Goal: Task Accomplishment & Management: Manage account settings

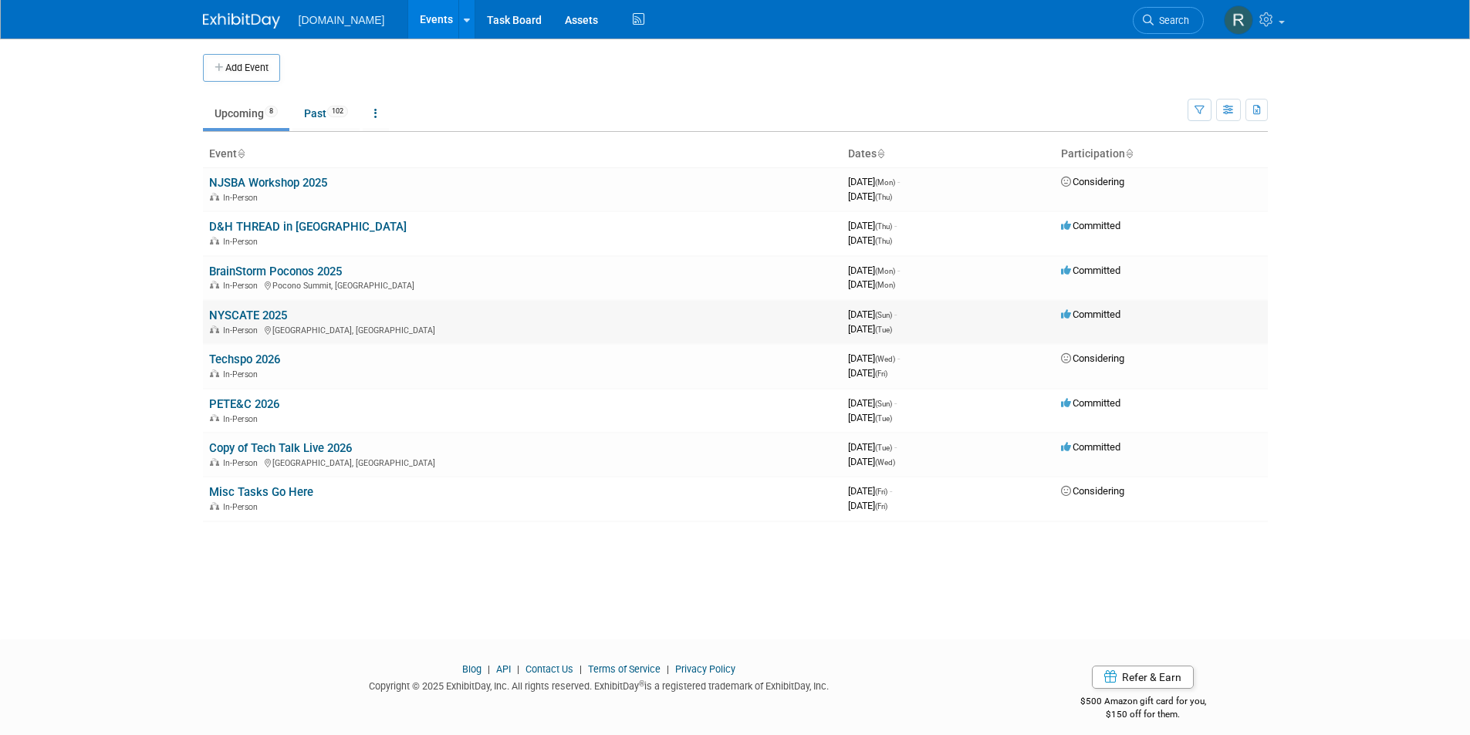
click at [267, 310] on link "NYSCATE 2025" at bounding box center [248, 316] width 78 height 14
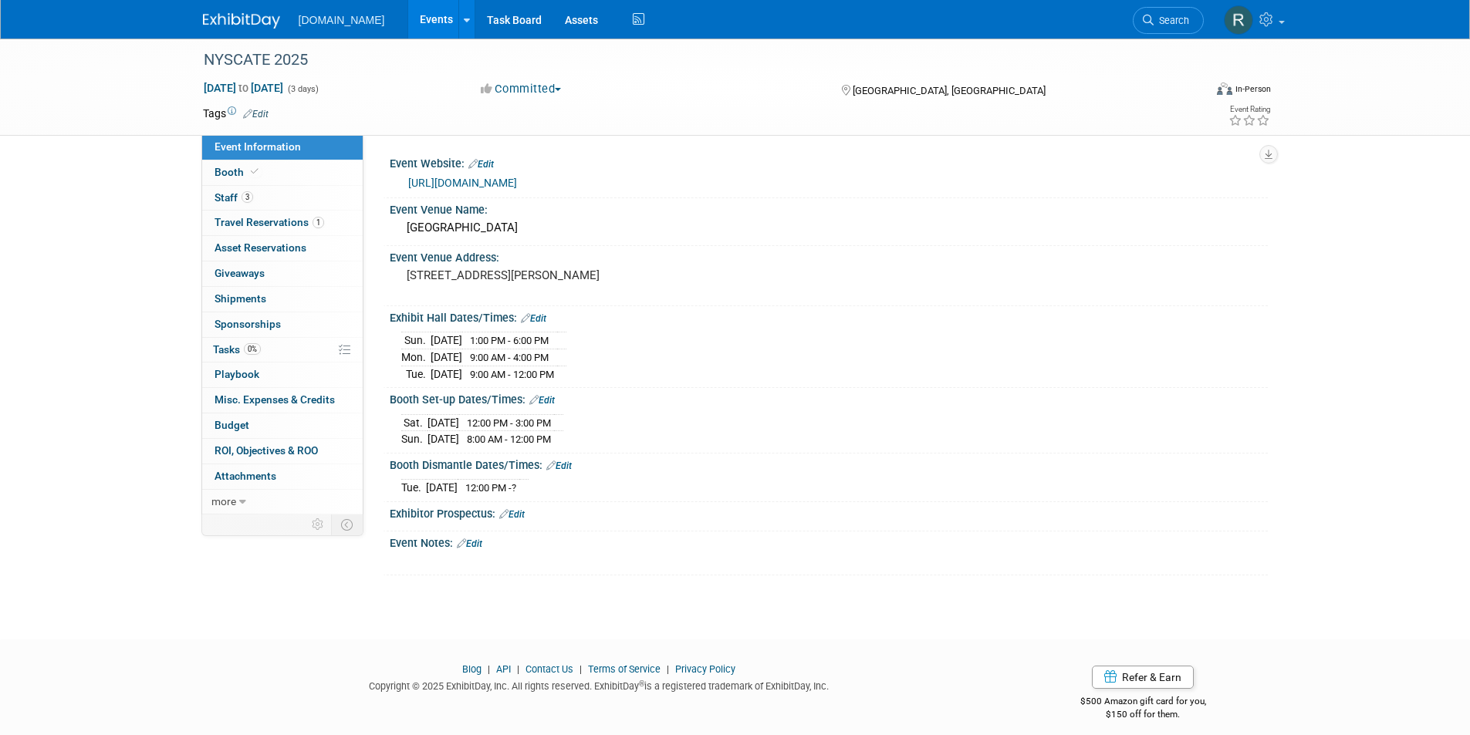
click at [562, 464] on link "Edit" at bounding box center [558, 466] width 25 height 11
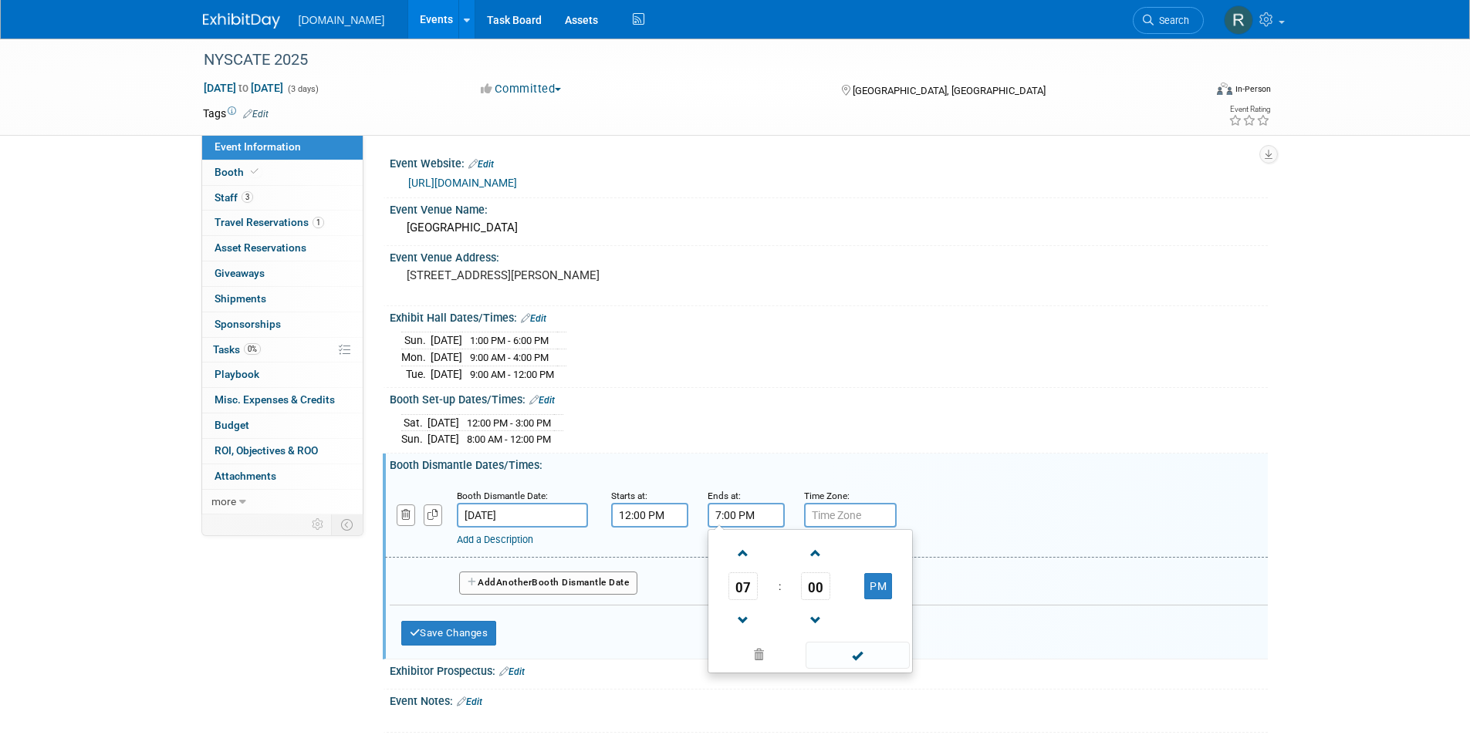
click at [734, 508] on input "7:00 PM" at bounding box center [745, 515] width 77 height 25
click at [743, 615] on span at bounding box center [743, 620] width 27 height 27
click at [874, 578] on button "PM" at bounding box center [878, 586] width 28 height 26
click at [884, 590] on button "AM" at bounding box center [878, 586] width 28 height 26
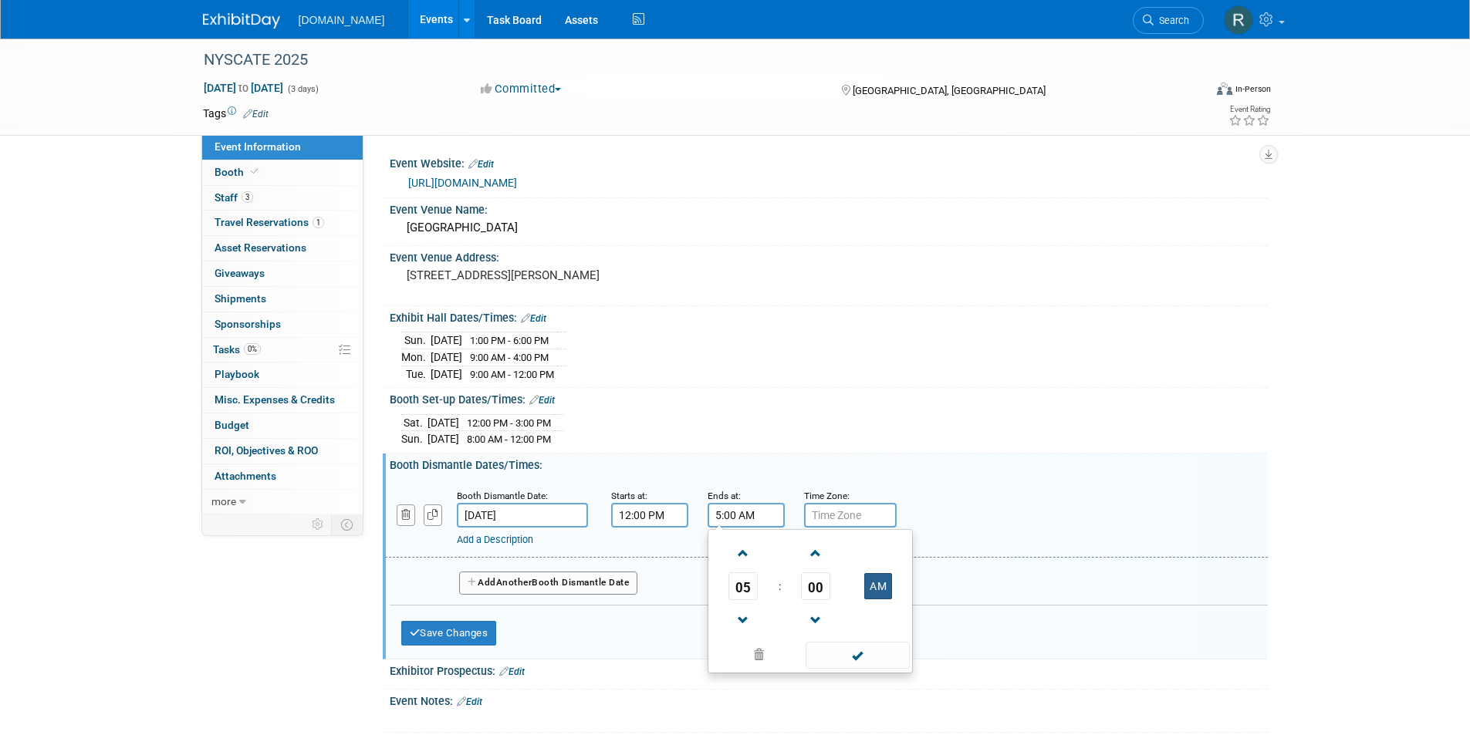
type input "5:00 PM"
click at [880, 650] on span at bounding box center [857, 655] width 104 height 27
click at [467, 636] on button "Save Changes" at bounding box center [449, 633] width 96 height 25
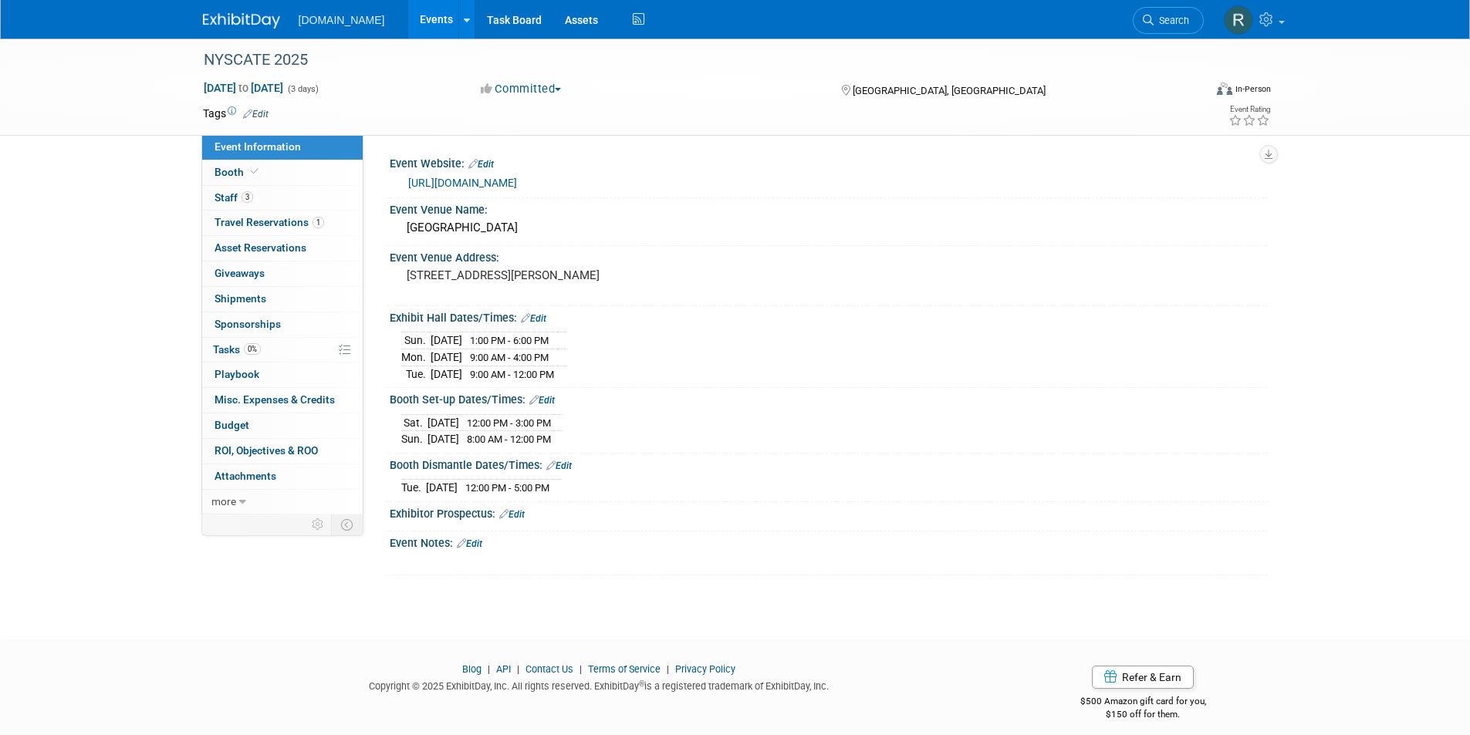
click at [545, 395] on link "Edit" at bounding box center [541, 400] width 25 height 11
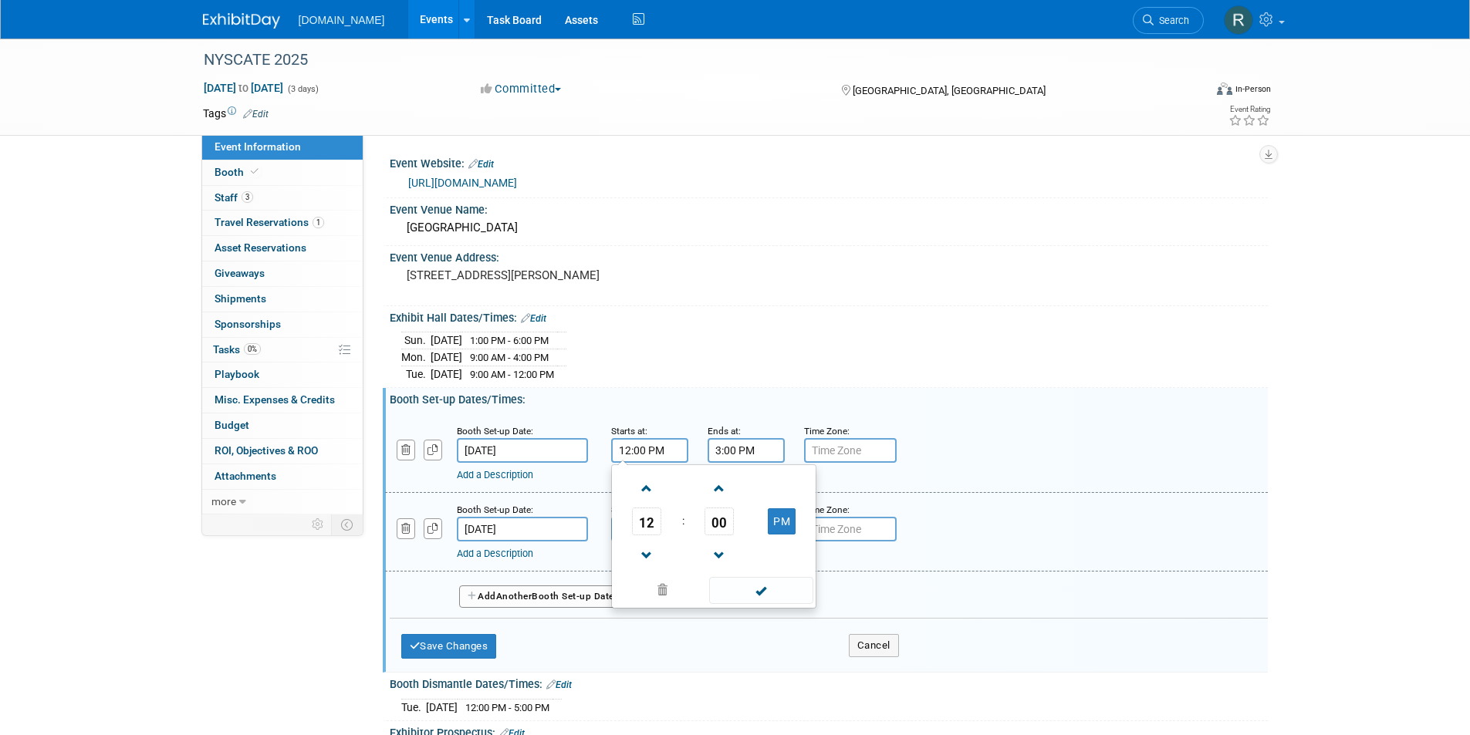
click at [657, 451] on input "12:00 PM" at bounding box center [649, 450] width 77 height 25
click at [653, 566] on span at bounding box center [646, 555] width 27 height 27
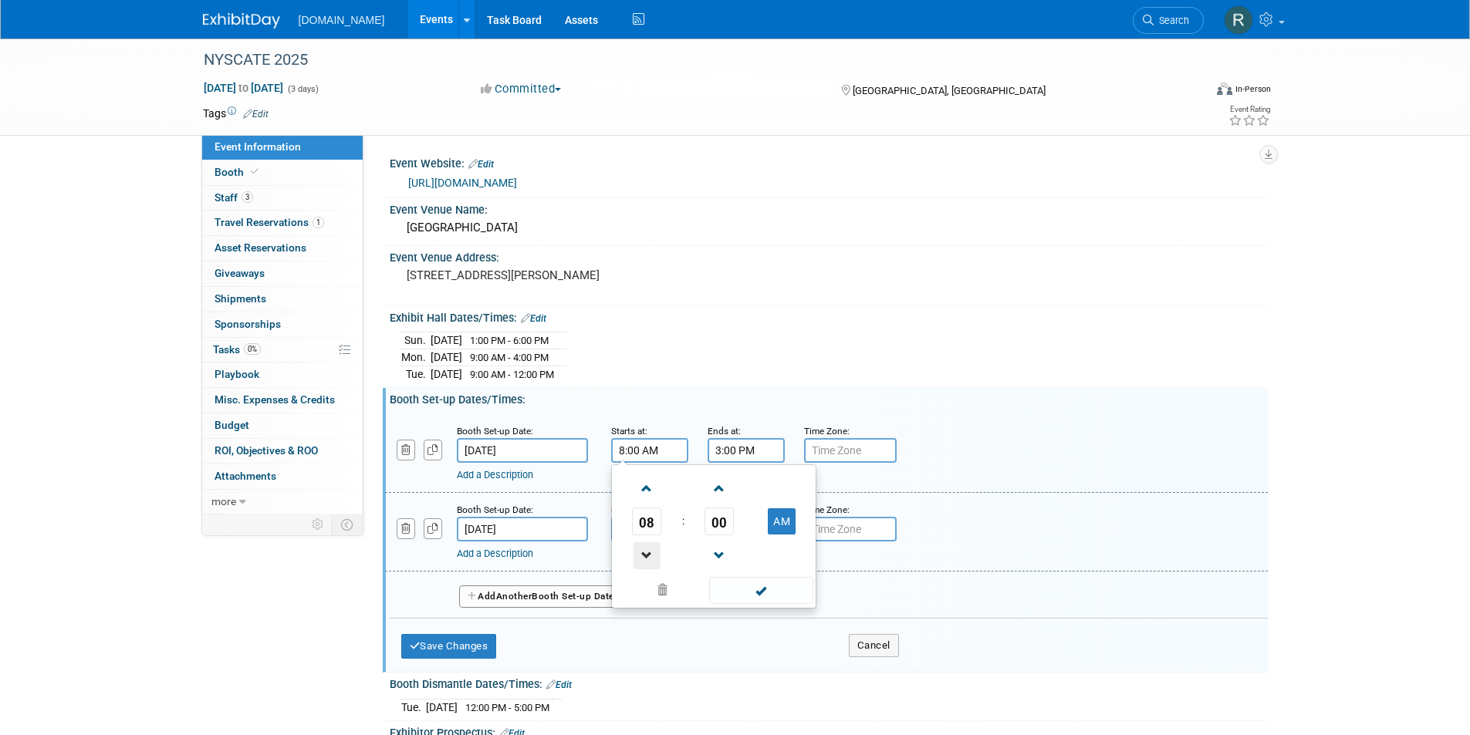
click at [653, 566] on span at bounding box center [646, 555] width 27 height 27
click at [782, 515] on button "AM" at bounding box center [782, 521] width 28 height 26
type input "7:00 PM"
click at [738, 442] on input "3:00 PM" at bounding box center [745, 450] width 77 height 25
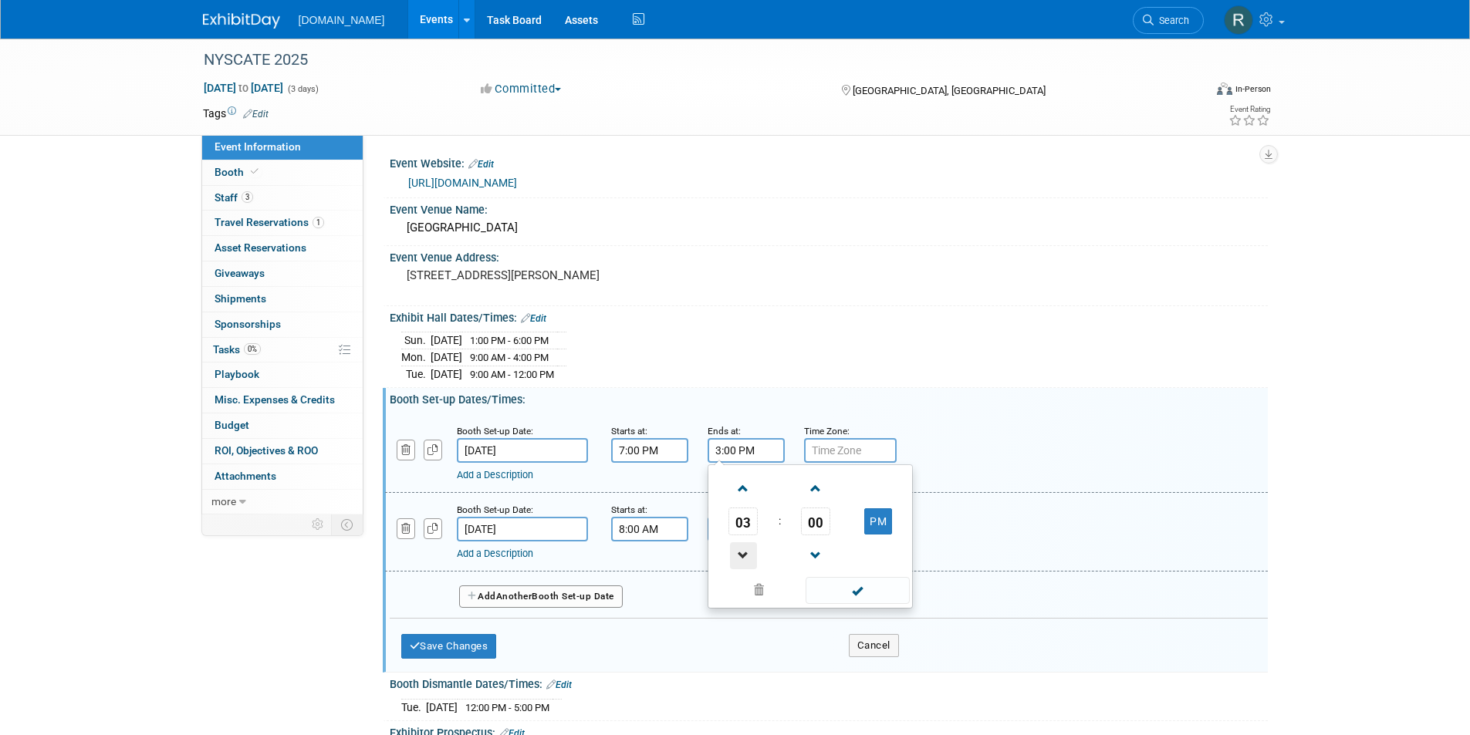
click at [752, 548] on span at bounding box center [743, 555] width 27 height 27
click at [873, 516] on button "AM" at bounding box center [878, 521] width 28 height 26
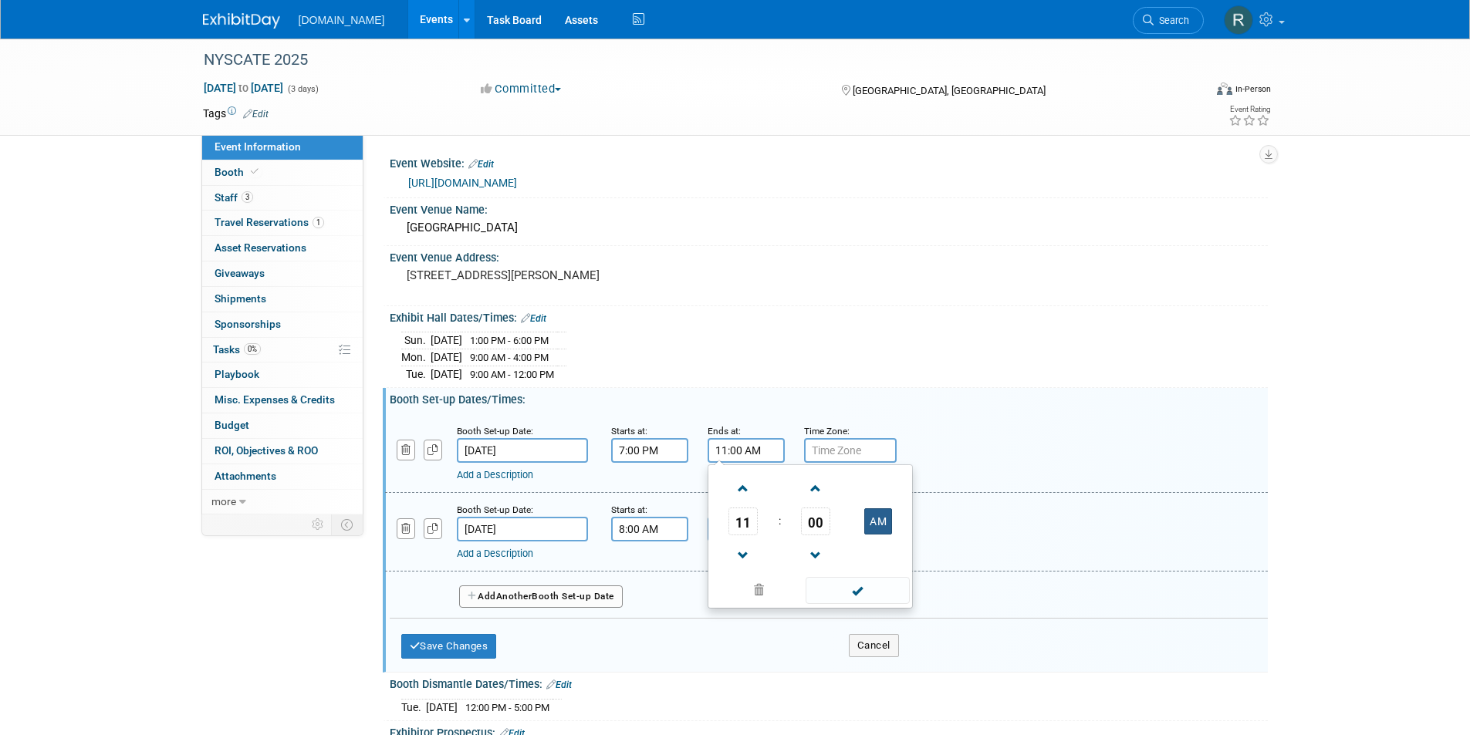
type input "11:00 PM"
click at [862, 589] on span at bounding box center [857, 590] width 104 height 27
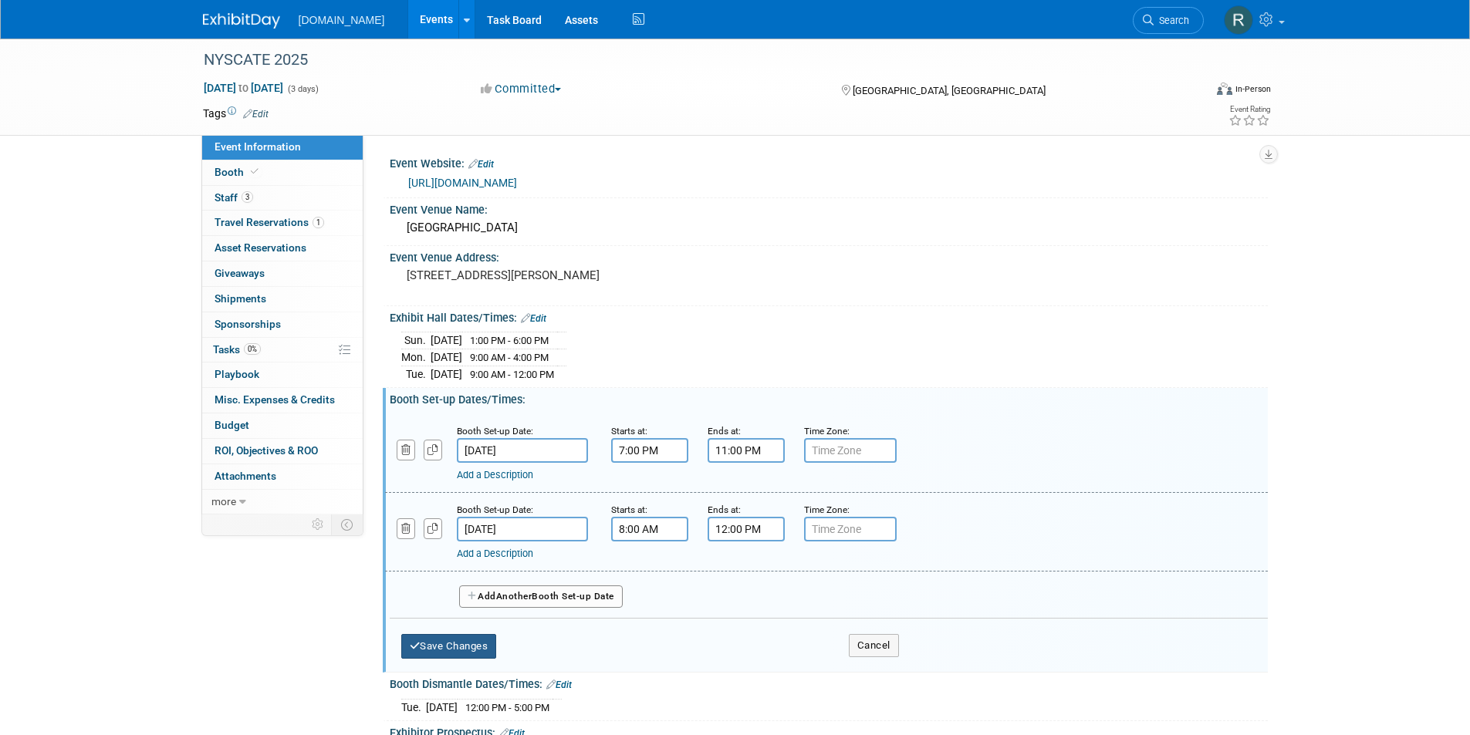
click at [462, 655] on button "Save Changes" at bounding box center [449, 646] width 96 height 25
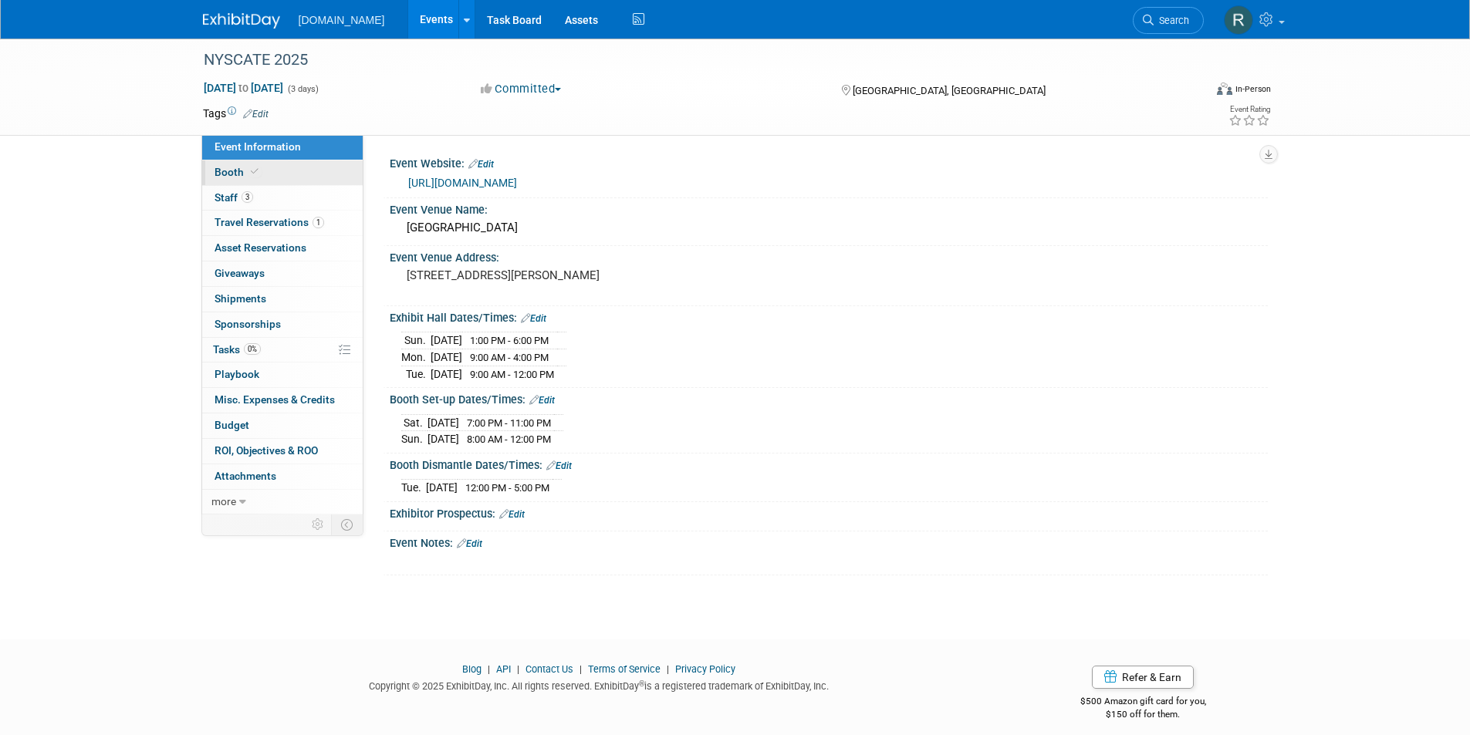
click at [236, 179] on link "Booth" at bounding box center [282, 172] width 160 height 25
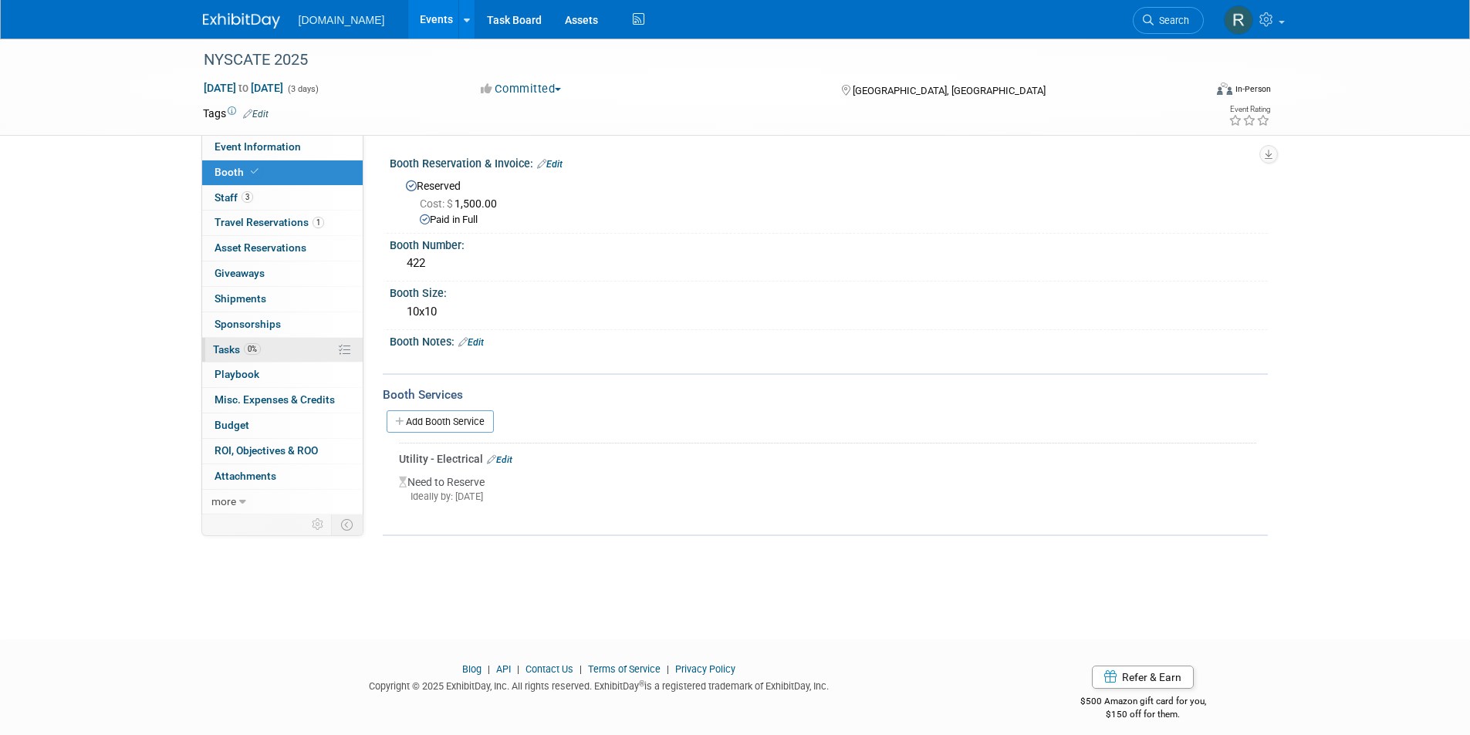
click at [271, 343] on link "0% Tasks 0%" at bounding box center [282, 350] width 160 height 25
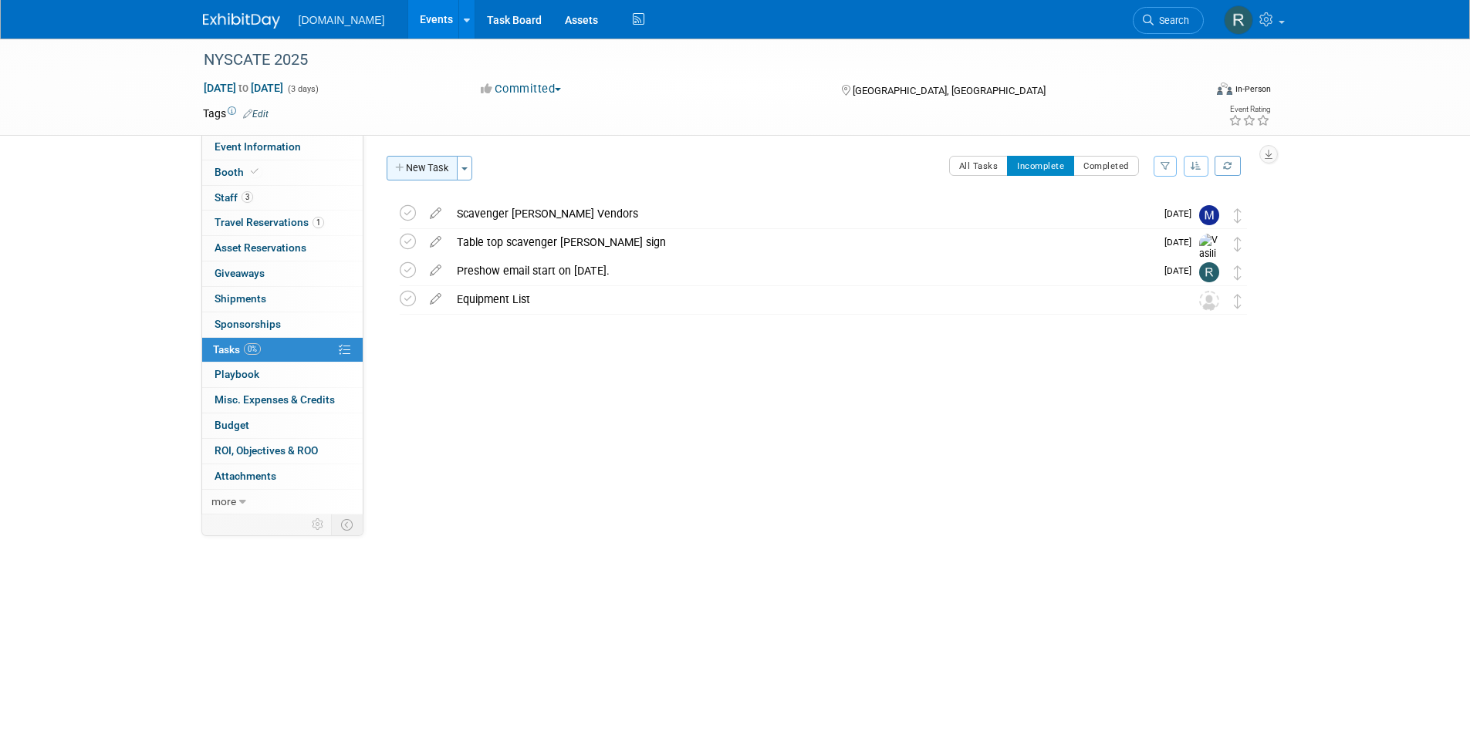
click at [430, 173] on button "New Task" at bounding box center [422, 168] width 71 height 25
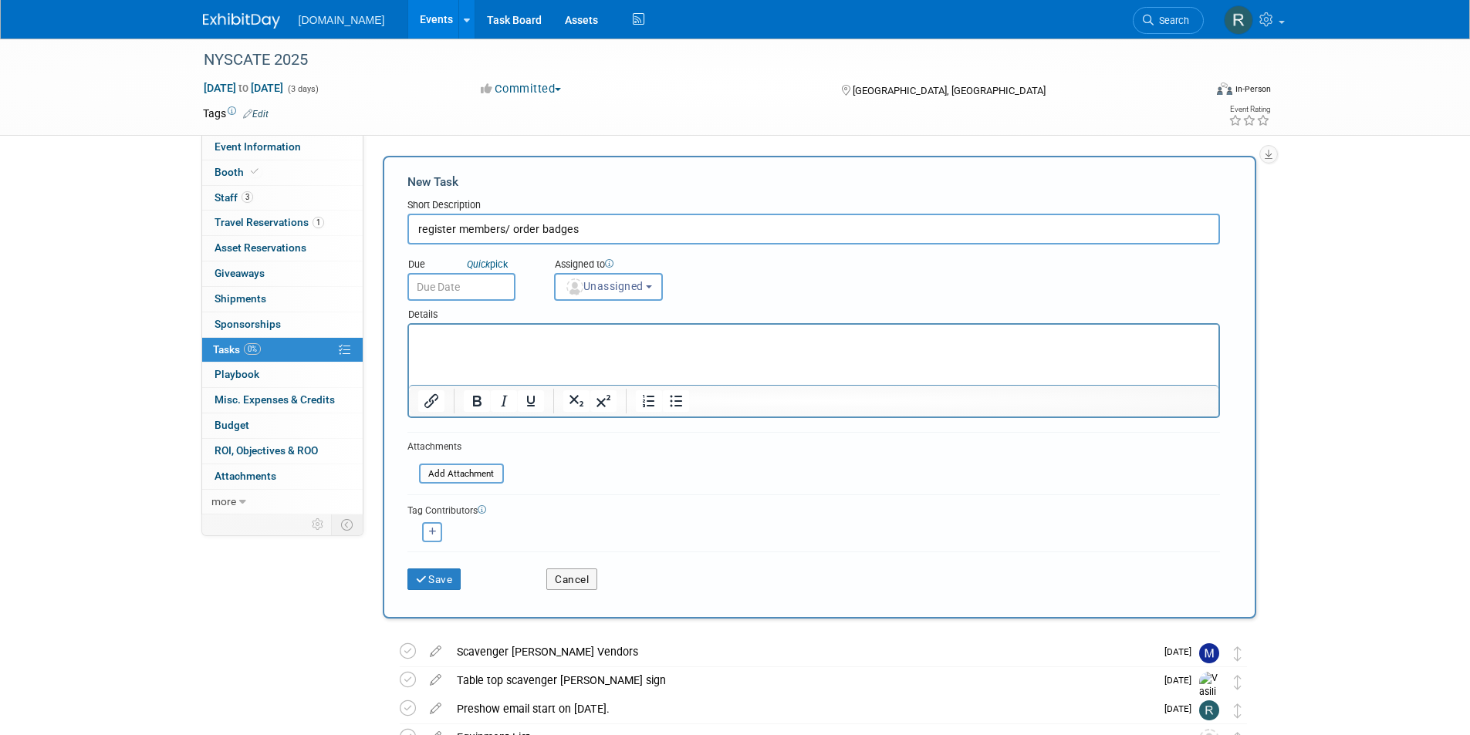
type input "register members/ order badges"
click at [513, 337] on p "Rich Text Area. Press ALT-0 for help." at bounding box center [813, 338] width 792 height 15
click at [612, 299] on button "Unassigned" at bounding box center [609, 287] width 110 height 28
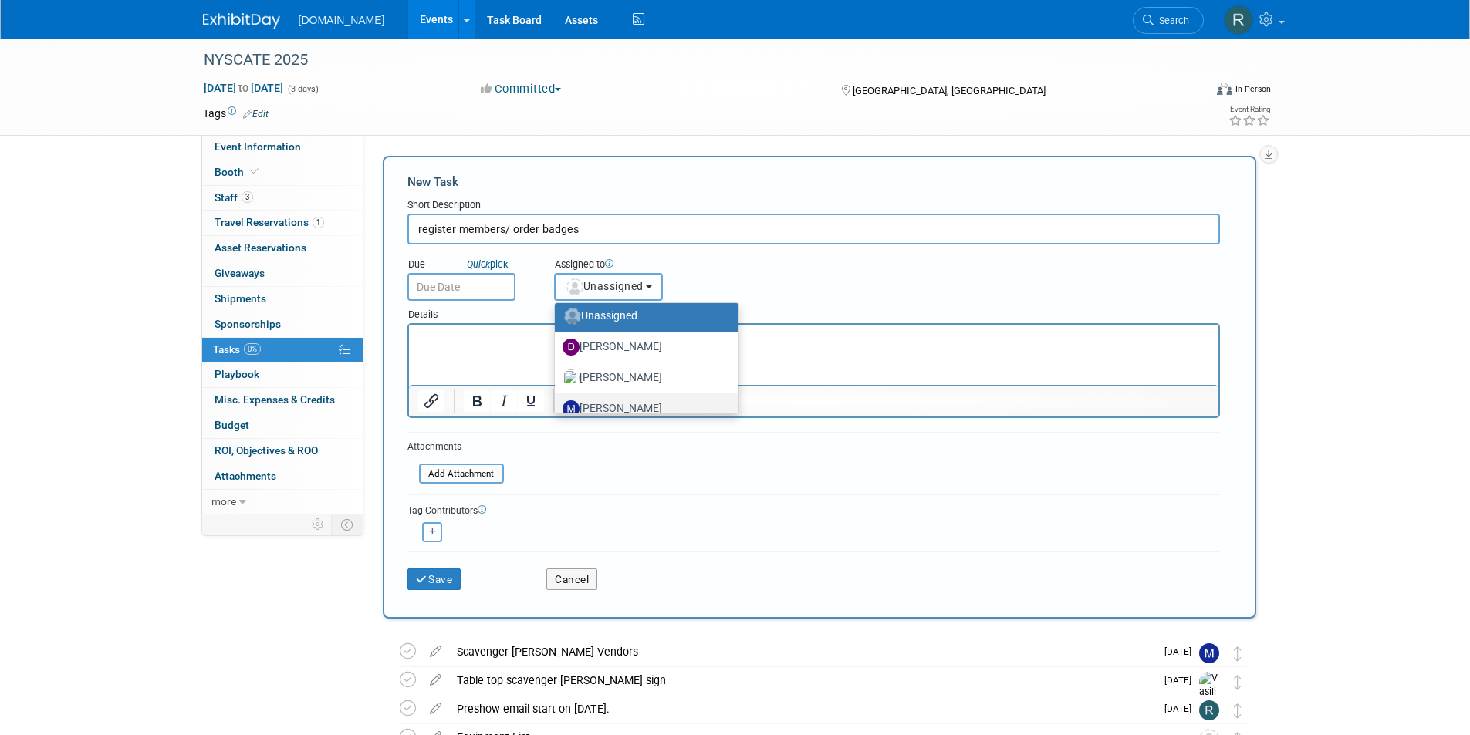
scroll to position [77, 0]
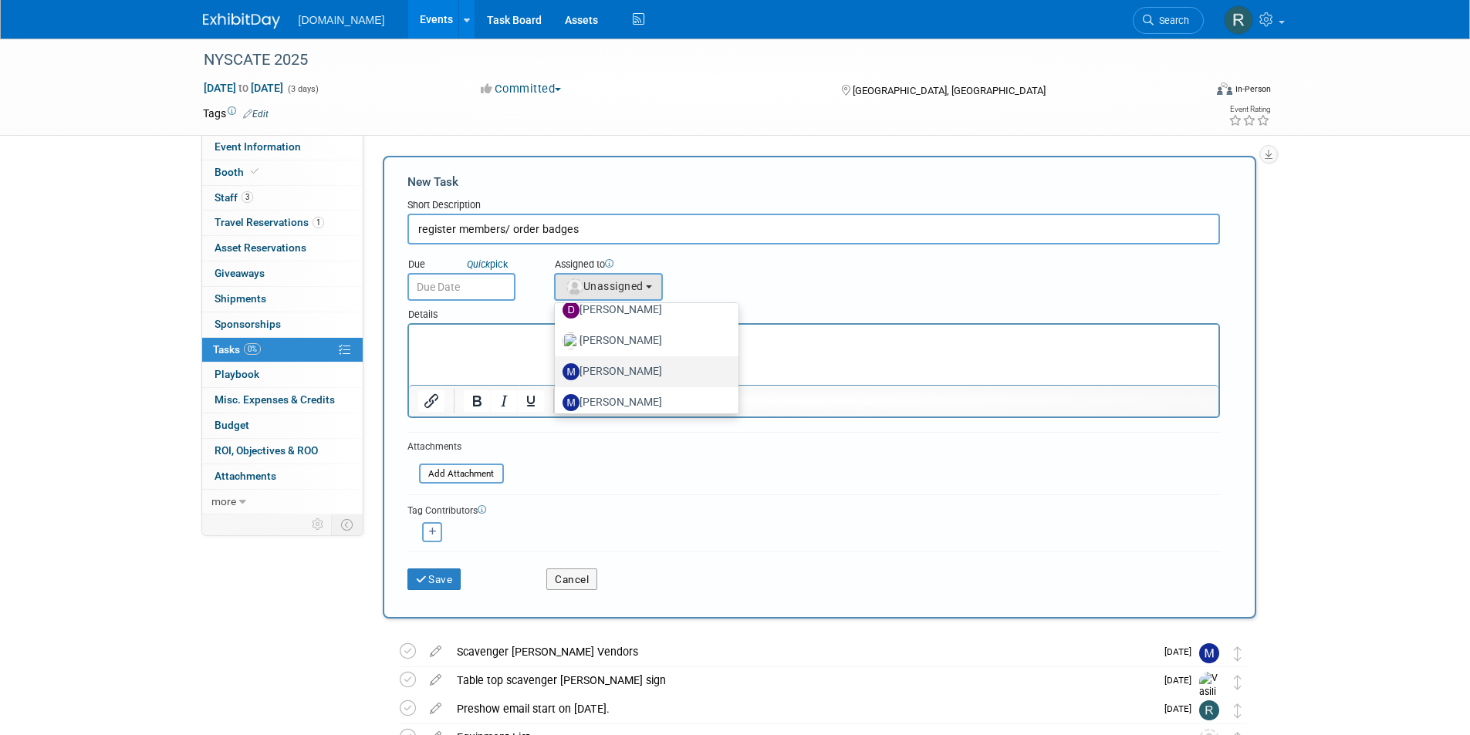
click at [623, 370] on label "[PERSON_NAME]" at bounding box center [642, 372] width 161 height 25
click at [557, 370] on input "[PERSON_NAME]" at bounding box center [552, 370] width 10 height 10
select select "6a3f4df4-1236-4e09-914f-28439b570fb3"
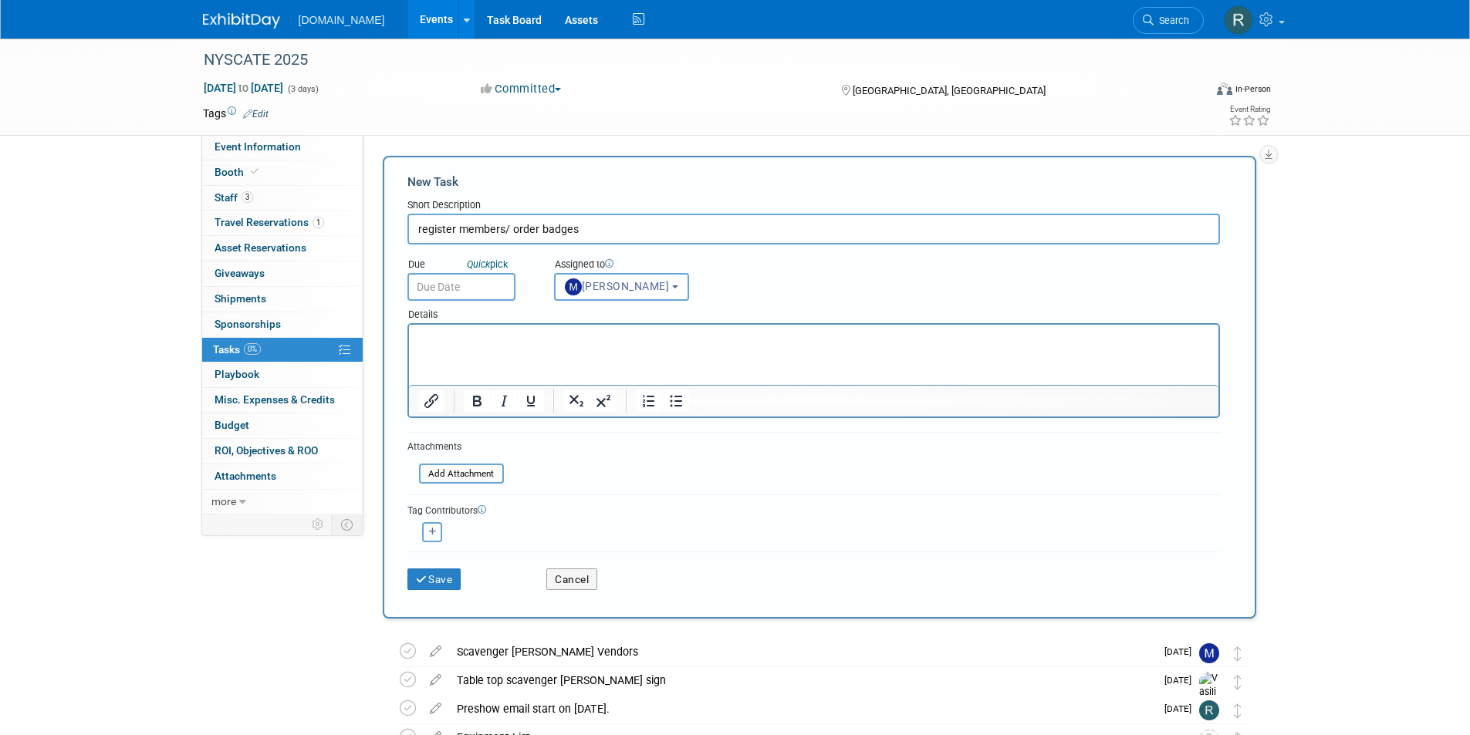
click at [518, 346] on html at bounding box center [812, 336] width 809 height 22
click at [447, 576] on button "Save" at bounding box center [434, 580] width 54 height 22
